Goal: Information Seeking & Learning: Learn about a topic

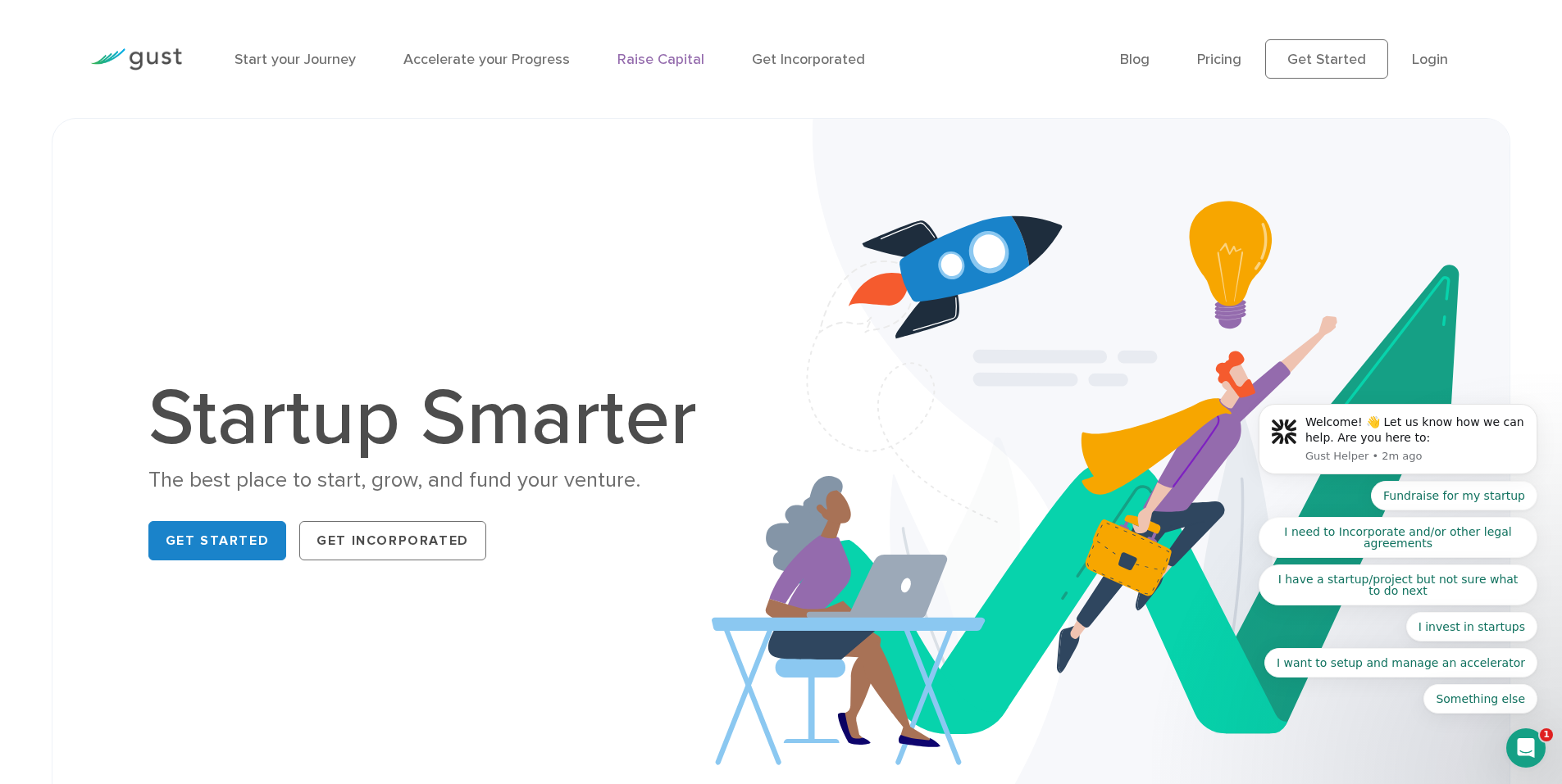
click at [667, 60] on link "Raise Capital" at bounding box center [660, 59] width 86 height 17
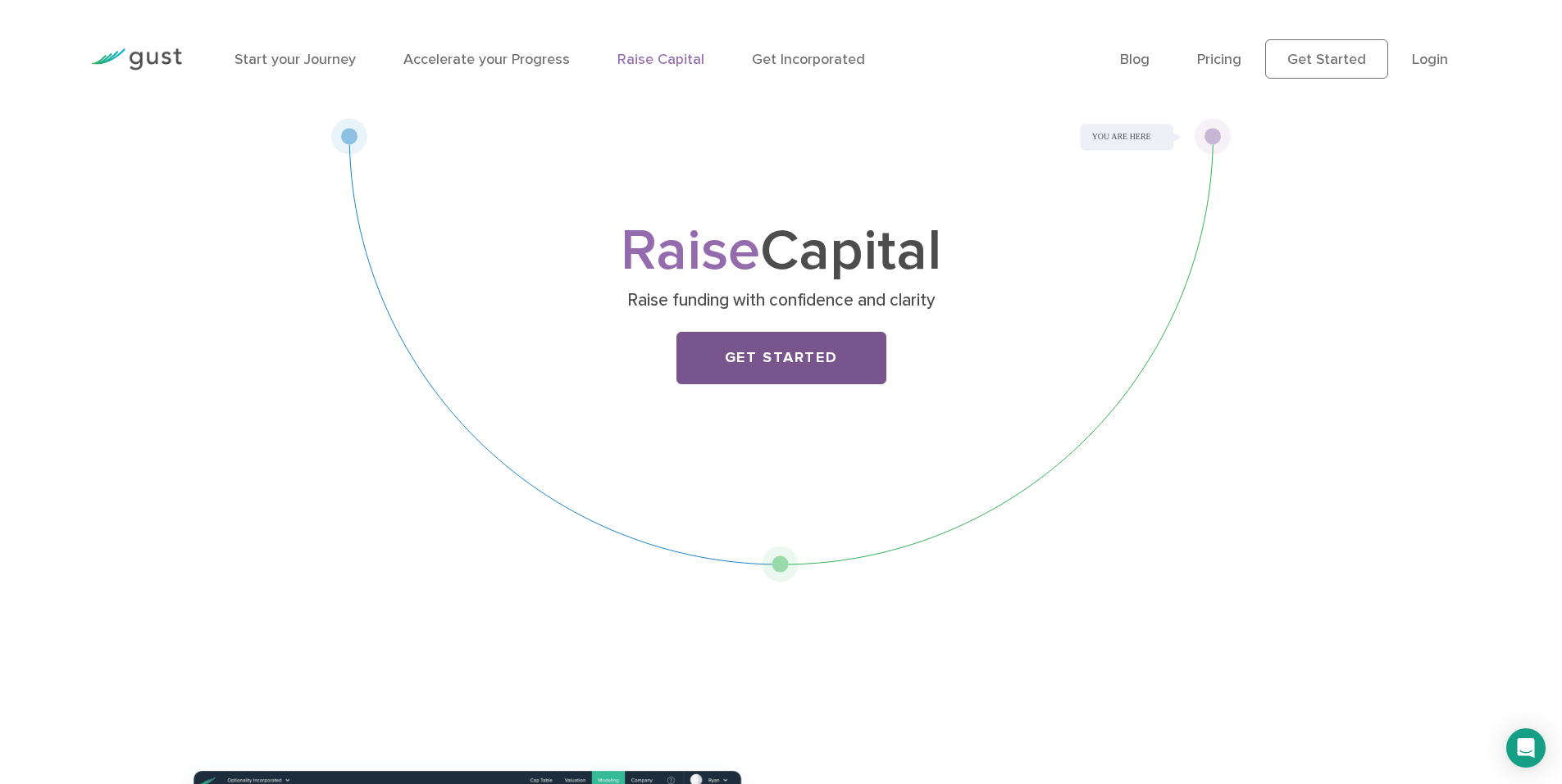
click at [807, 356] on link "Get Started" at bounding box center [781, 358] width 210 height 52
click at [1231, 58] on link "Pricing" at bounding box center [1219, 59] width 45 height 17
